Goal: Find specific page/section: Find specific page/section

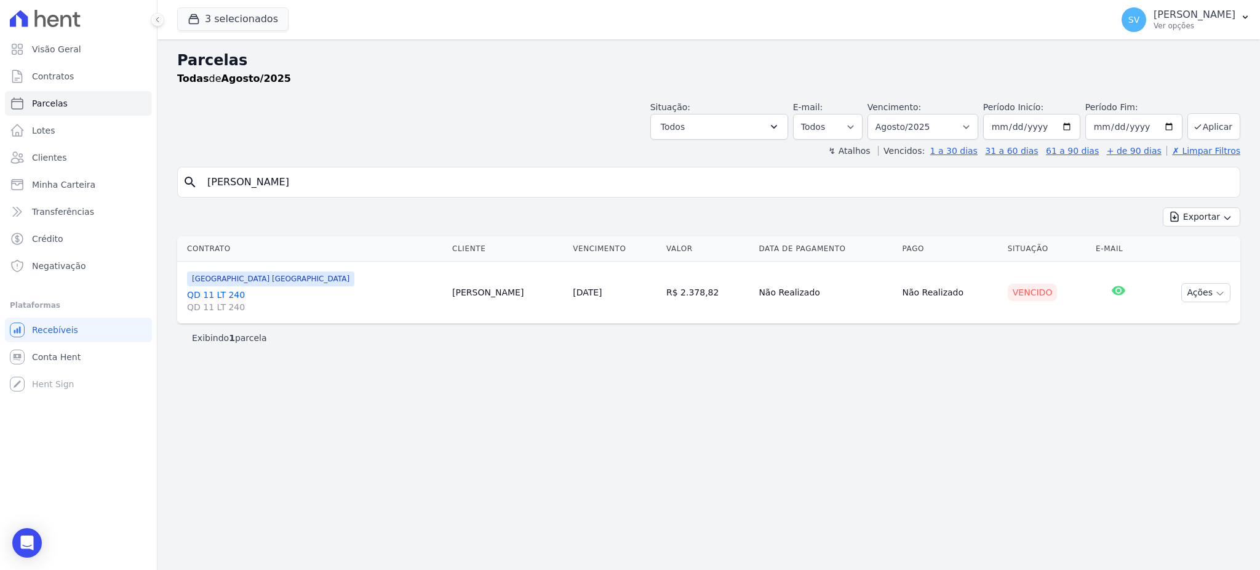
select select
click at [63, 178] on div "Visão Geral Contratos [GEOGRAPHIC_DATA] Lotes Clientes Minha Carteira Transferê…" at bounding box center [630, 285] width 1260 height 570
type input "[PERSON_NAME]"
select select
click at [1207, 291] on button "Ações" at bounding box center [1206, 292] width 49 height 19
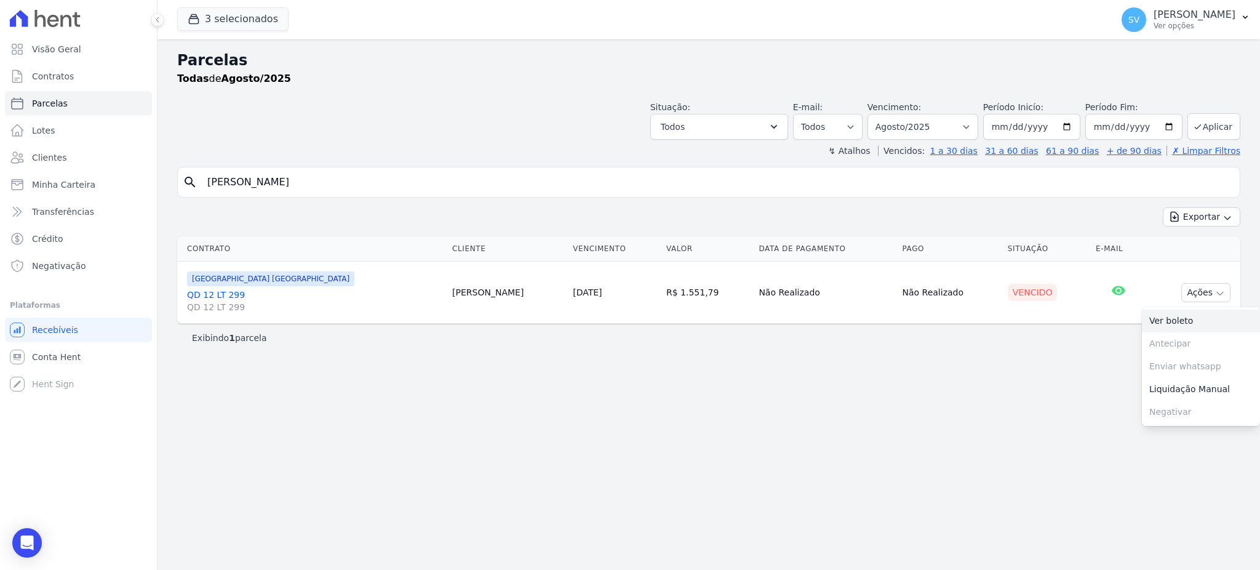
click at [1164, 316] on link "Ver boleto" at bounding box center [1201, 321] width 118 height 23
click at [58, 52] on span "Visão Geral" at bounding box center [56, 49] width 49 height 12
